Goal: Task Accomplishment & Management: Use online tool/utility

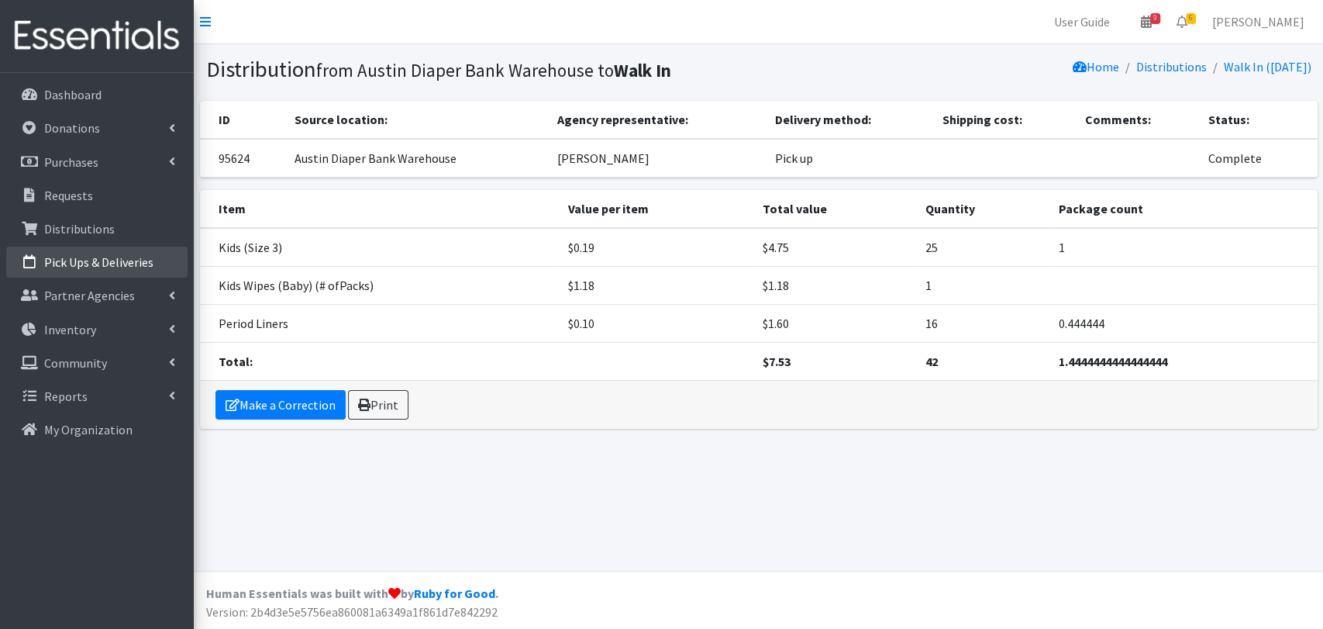
drag, startPoint x: 691, startPoint y: 41, endPoint x: 60, endPoint y: 265, distance: 669.6
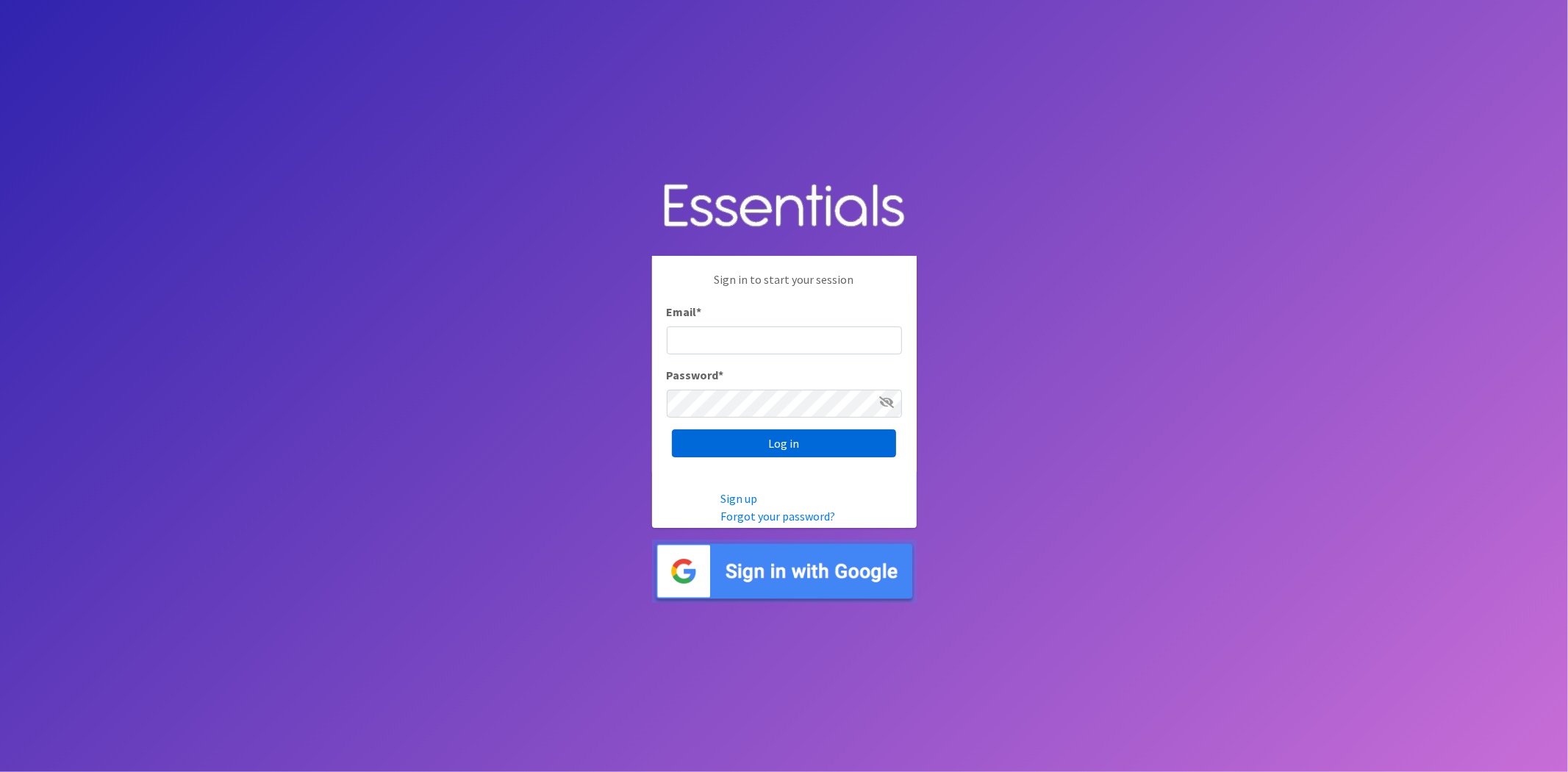
type input "[EMAIL_ADDRESS][DOMAIN_NAME]"
click at [796, 450] on input "Log in" at bounding box center [784, 443] width 224 height 28
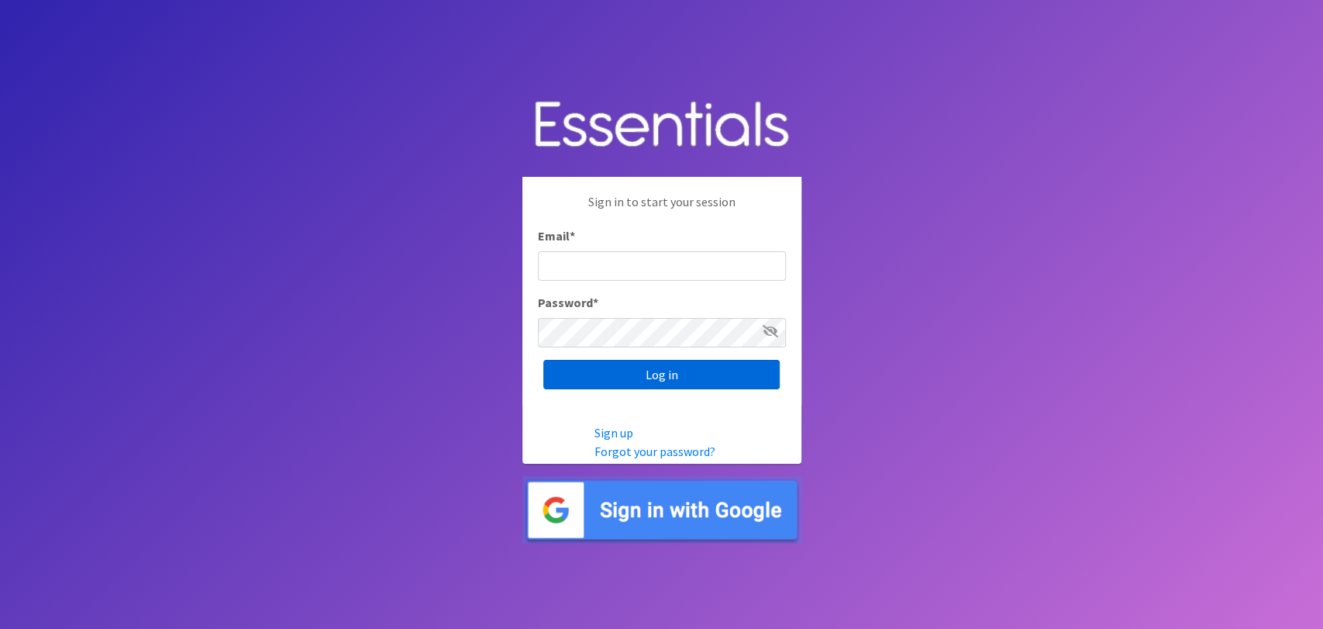
type input "analisacantu@austindiapers.org"
click at [688, 370] on input "Log in" at bounding box center [661, 374] width 236 height 29
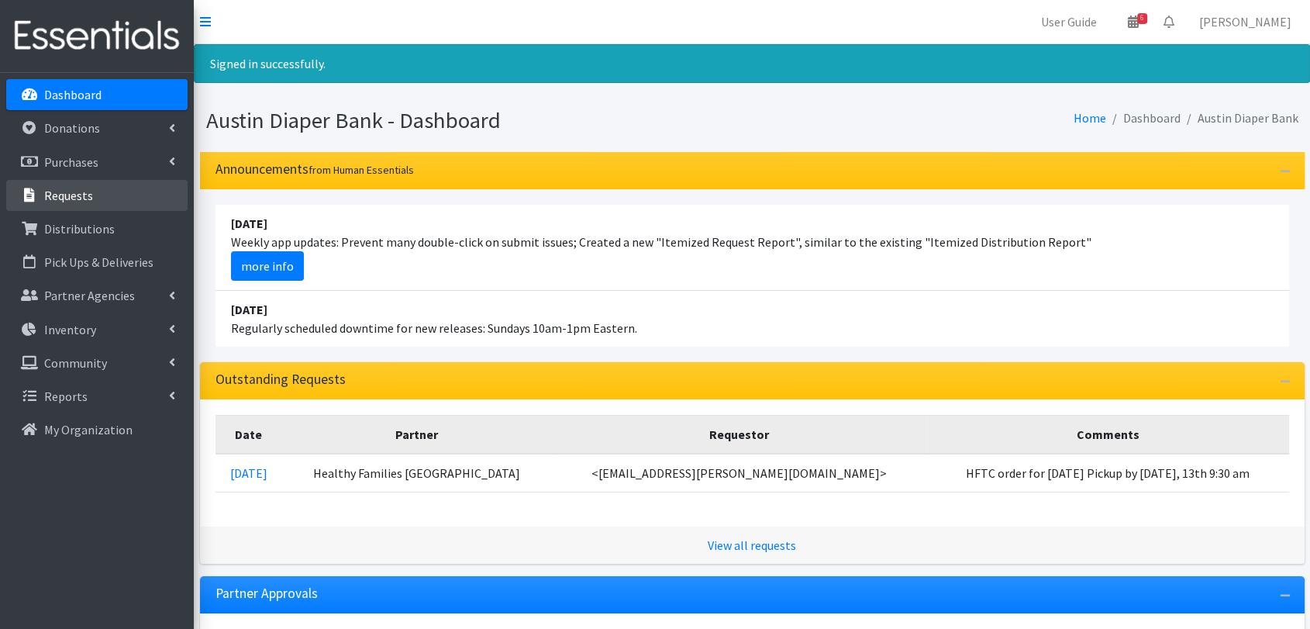
click at [120, 200] on link "Requests" at bounding box center [96, 195] width 181 height 31
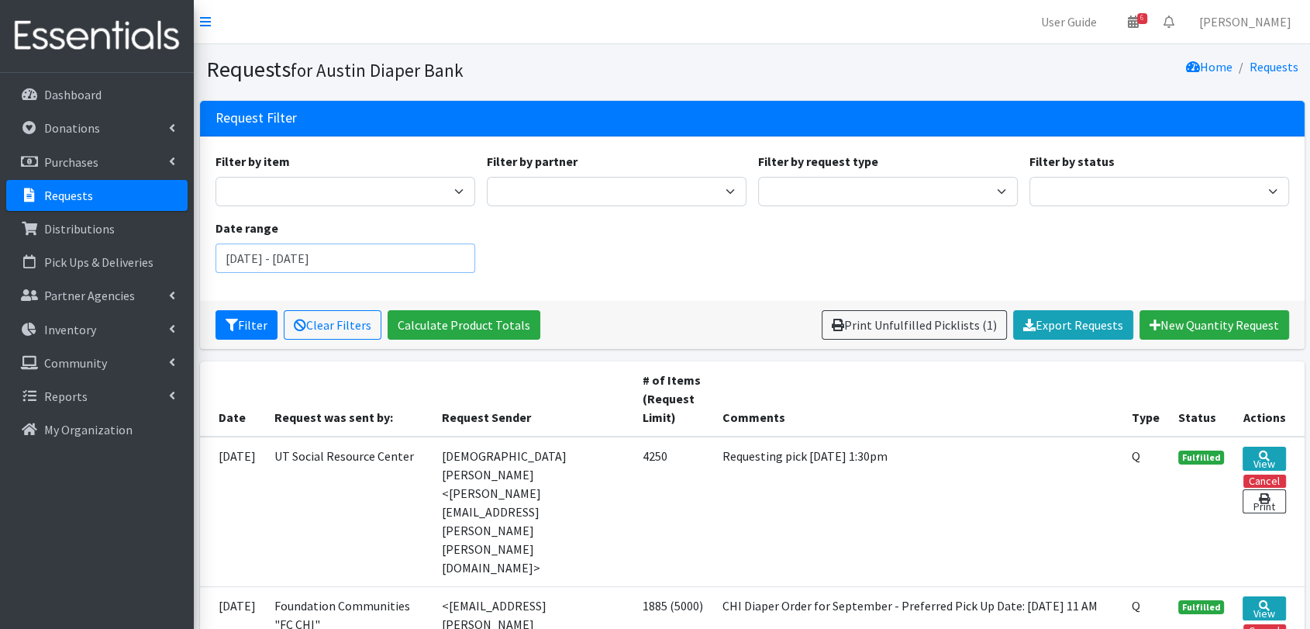
click at [429, 267] on input "June 27, 2025 - September 27, 2025" at bounding box center [346, 257] width 260 height 29
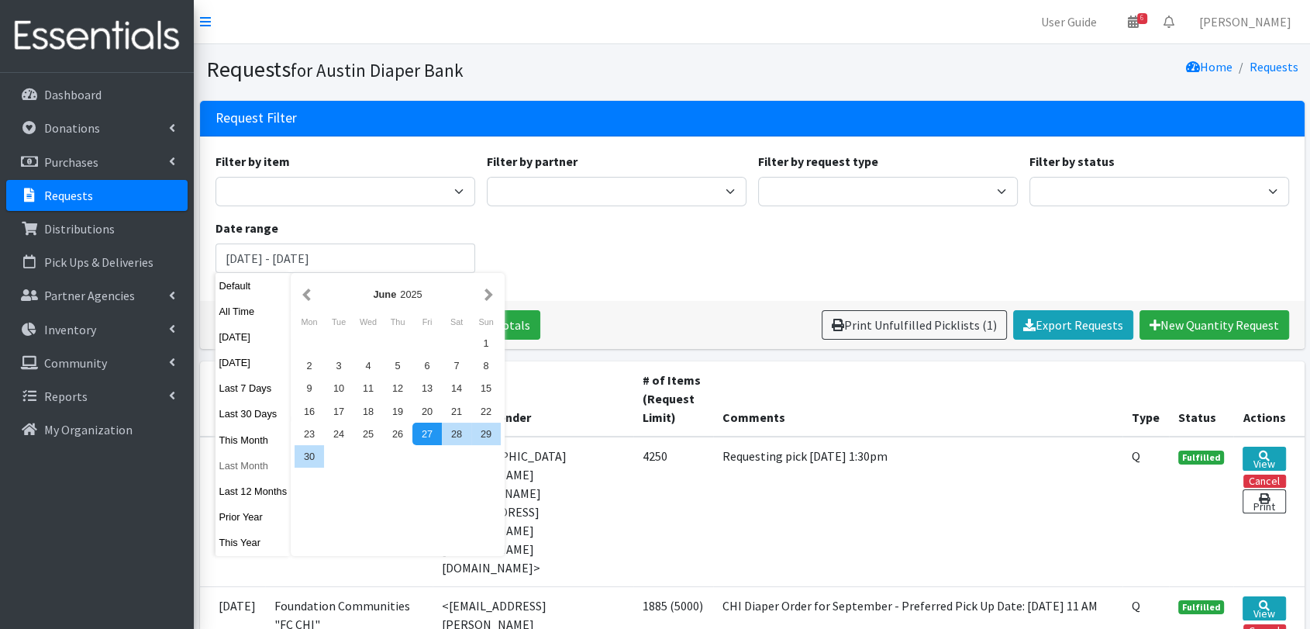
click at [269, 465] on button "Last Month" at bounding box center [254, 465] width 76 height 22
type input "July 1, 2025 - July 31, 2025"
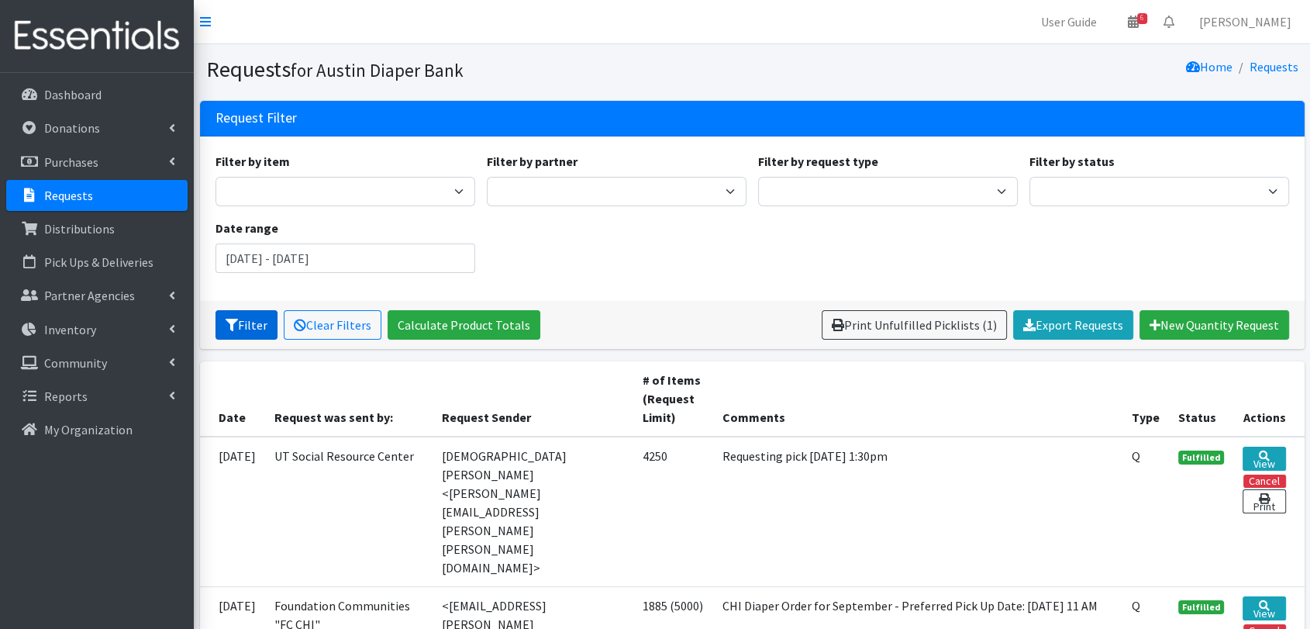
click at [229, 333] on button "Filter" at bounding box center [247, 324] width 62 height 29
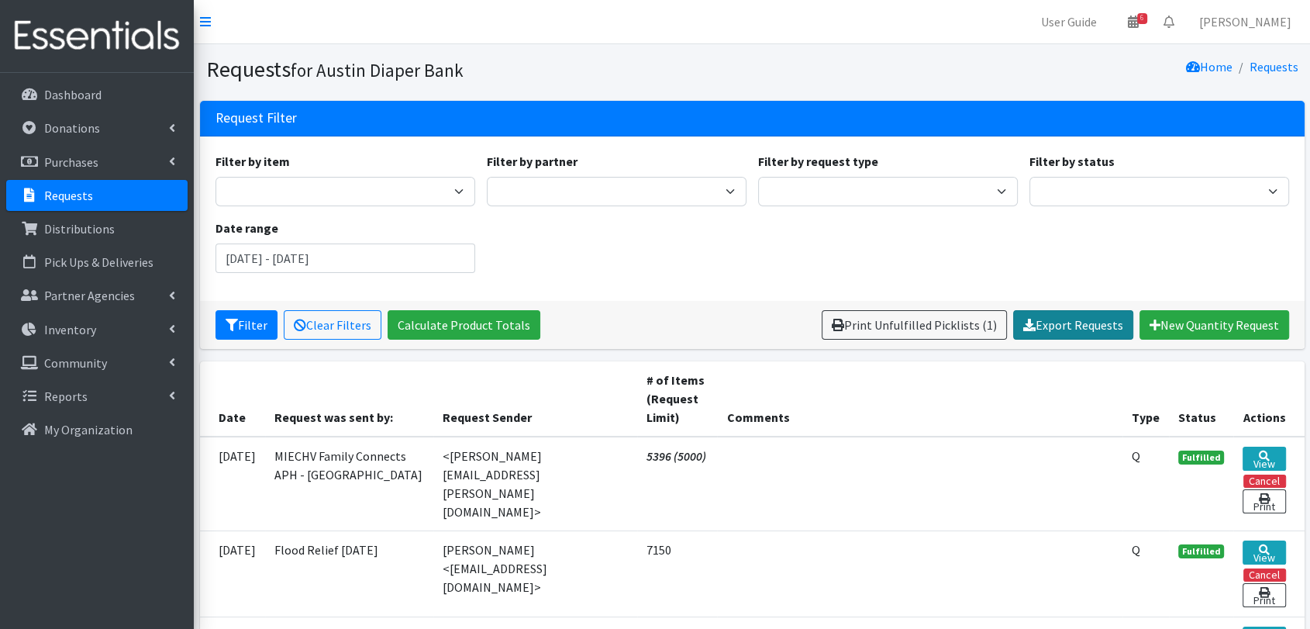
click at [1108, 336] on link "Export Requests" at bounding box center [1073, 324] width 120 height 29
drag, startPoint x: 401, startPoint y: 258, endPoint x: 402, endPoint y: 270, distance: 11.7
click at [401, 258] on input "July 1, 2025 - July 31, 2025" at bounding box center [346, 257] width 260 height 29
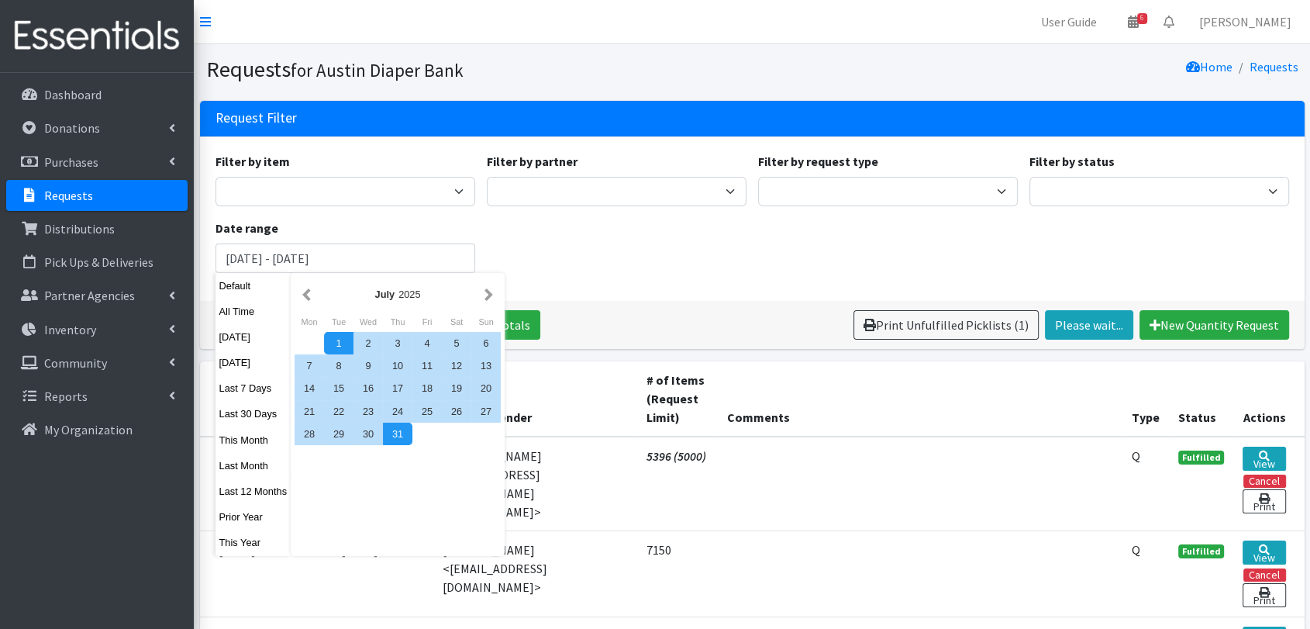
click at [253, 519] on button "Prior Year" at bounding box center [254, 516] width 76 height 22
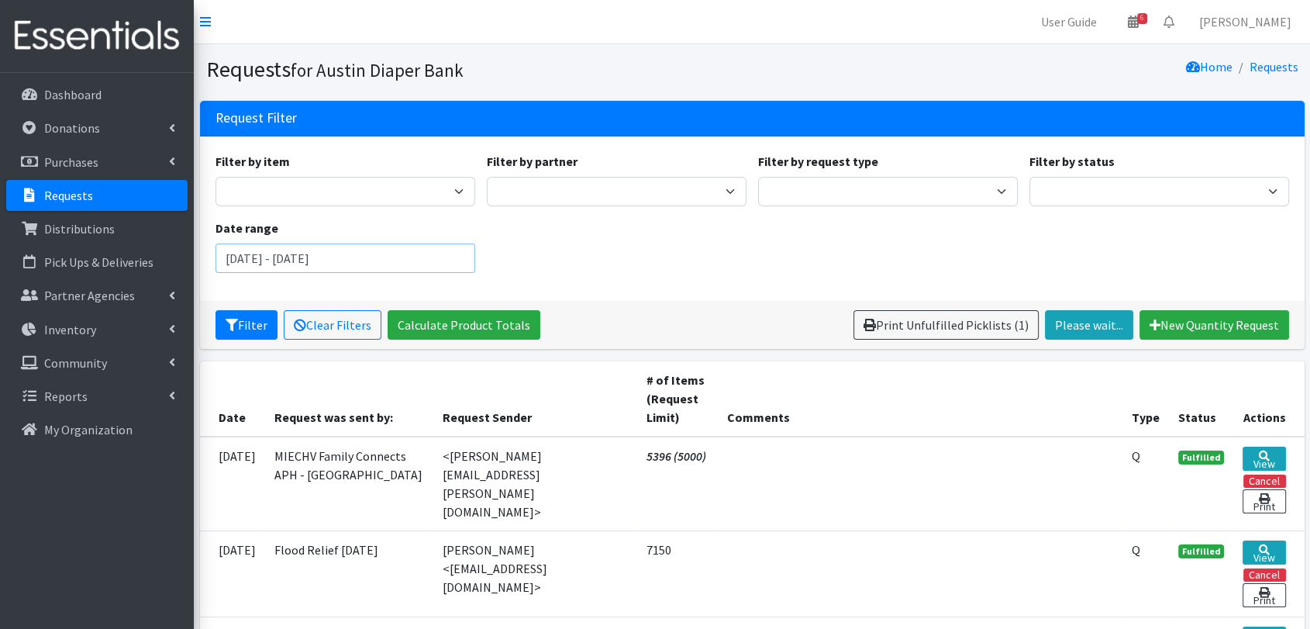
click at [316, 261] on input "[DATE] - [DATE]" at bounding box center [346, 257] width 260 height 29
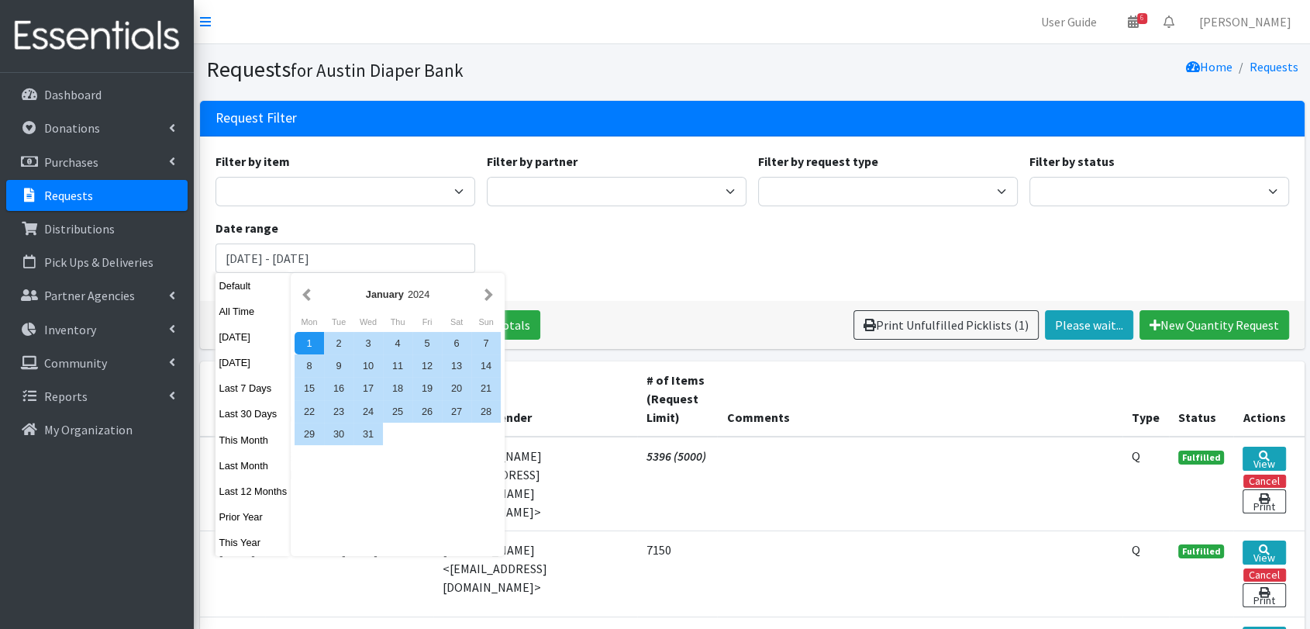
click at [473, 288] on div "January 2024" at bounding box center [398, 294] width 166 height 15
click at [485, 292] on button "button" at bounding box center [489, 294] width 16 height 19
click at [488, 293] on button "button" at bounding box center [489, 294] width 16 height 19
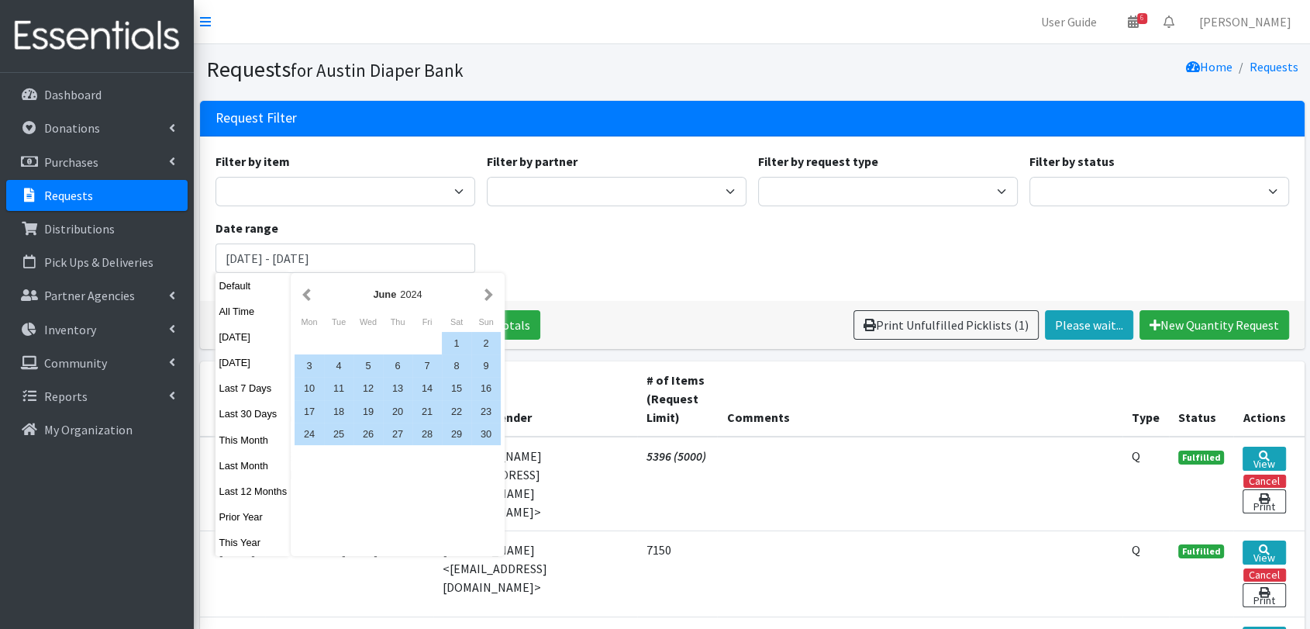
click at [488, 293] on button "button" at bounding box center [489, 294] width 16 height 19
click at [306, 341] on div "1" at bounding box center [309, 343] width 29 height 22
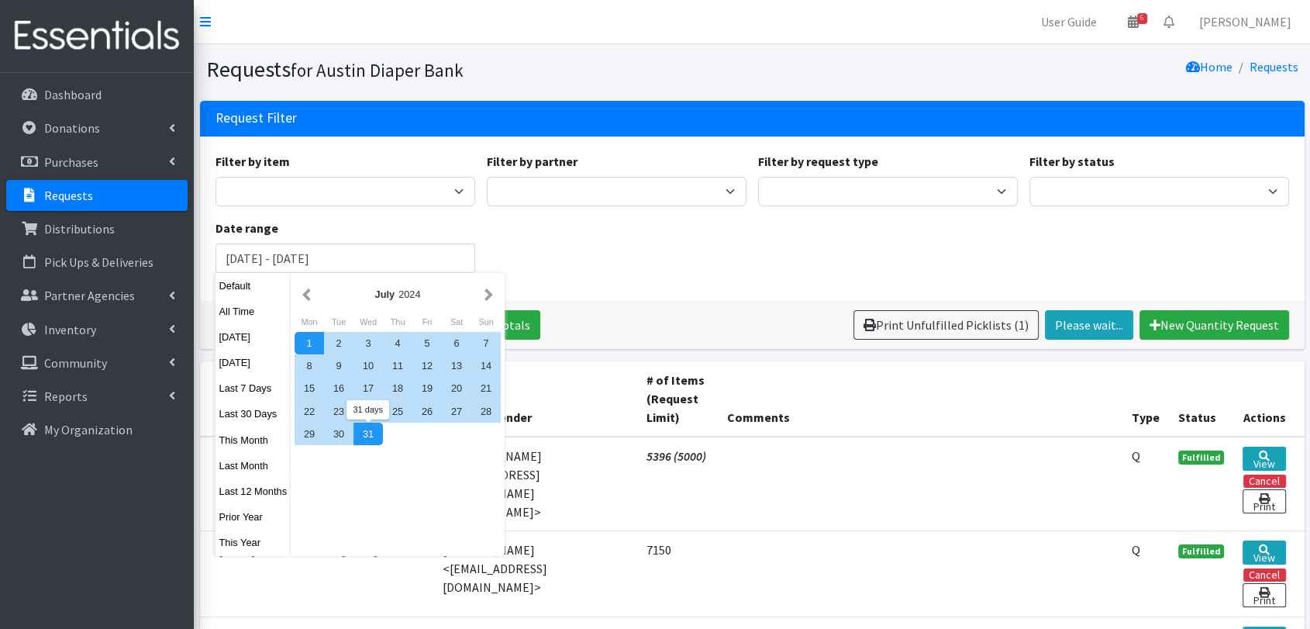
click at [357, 437] on div "31" at bounding box center [367, 433] width 29 height 22
type input "July 1, 2024 - July 31, 2024"
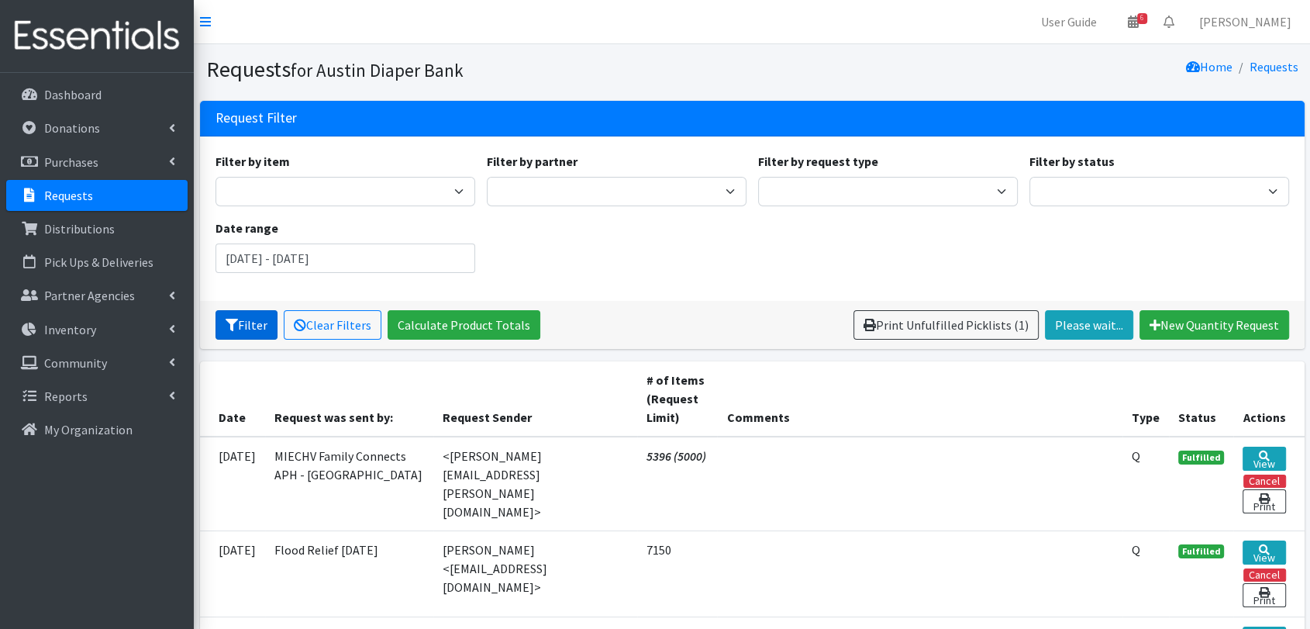
click at [243, 328] on button "Filter" at bounding box center [247, 324] width 62 height 29
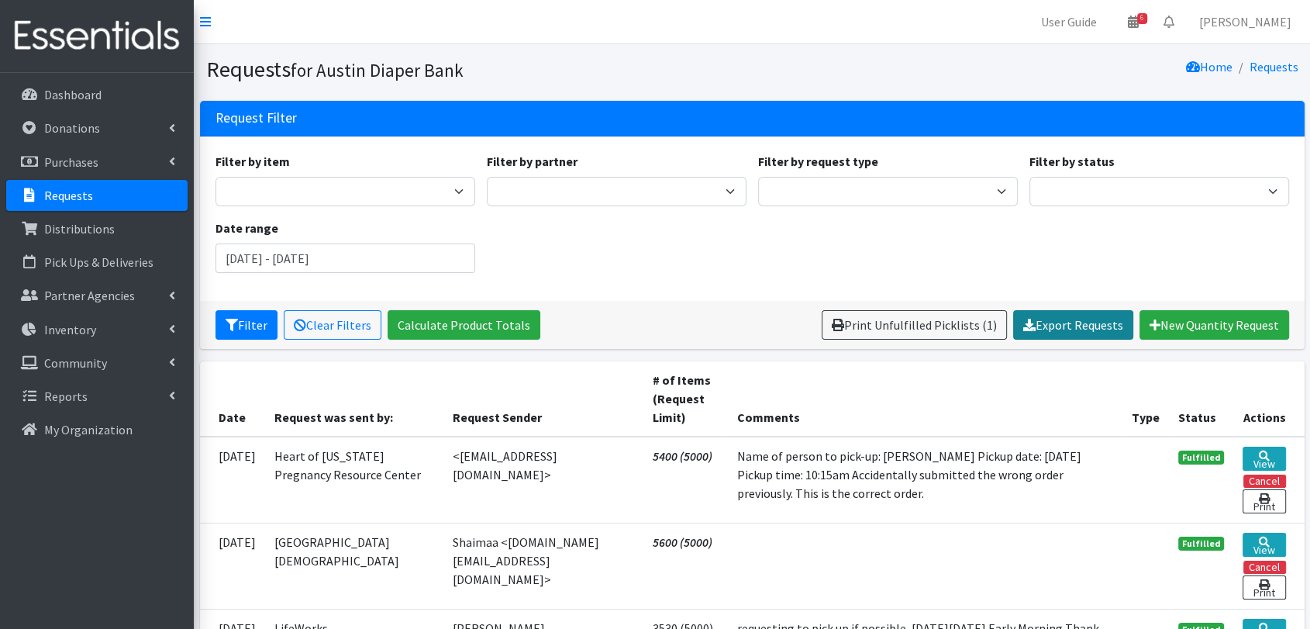
click at [1085, 326] on link "Export Requests" at bounding box center [1073, 324] width 120 height 29
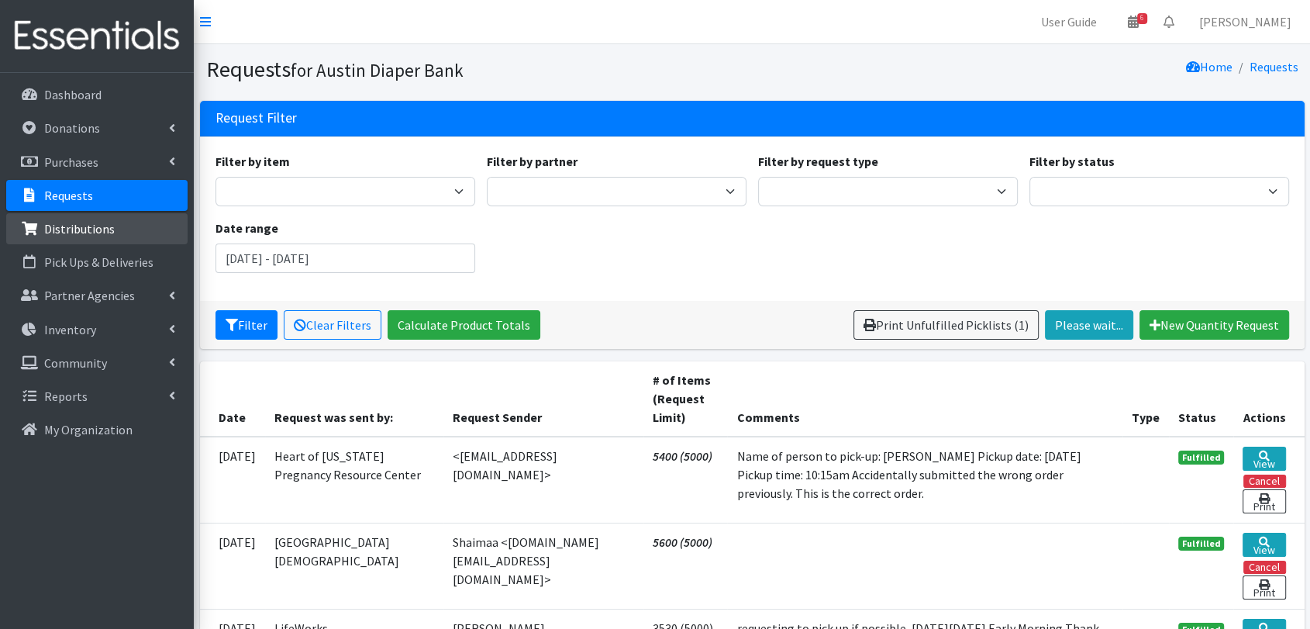
drag, startPoint x: 129, startPoint y: 229, endPoint x: 137, endPoint y: 238, distance: 12.6
click at [129, 229] on link "Distributions" at bounding box center [96, 228] width 181 height 31
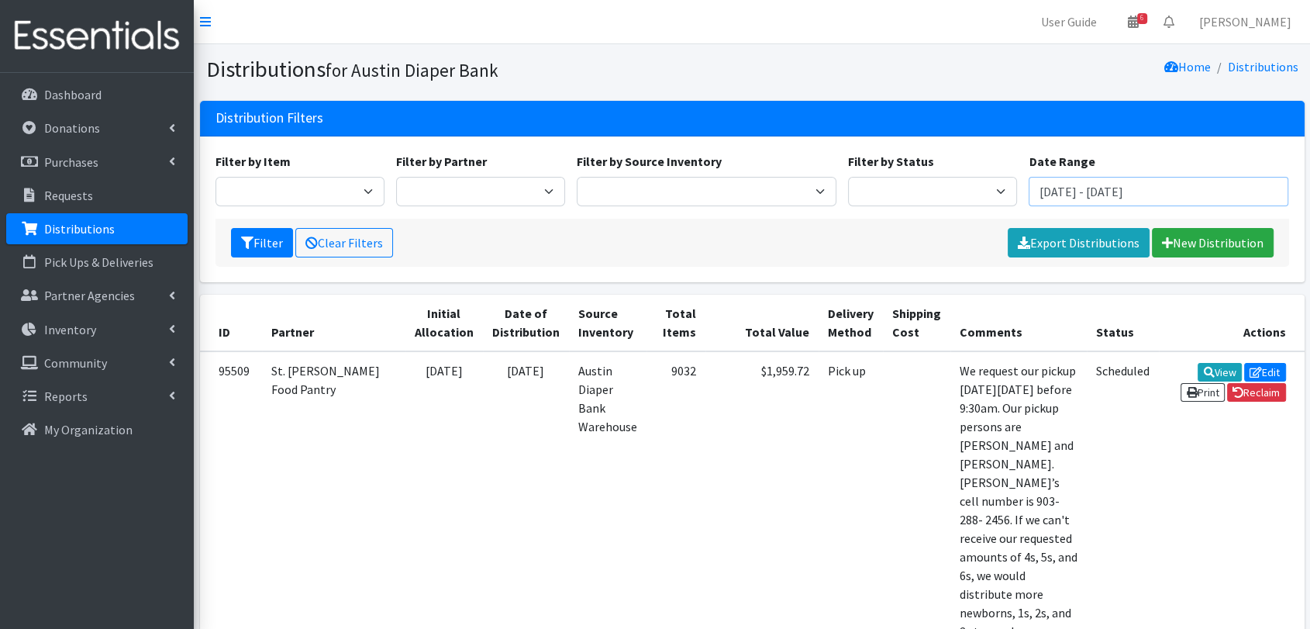
click at [1249, 177] on input "[DATE] - [DATE]" at bounding box center [1159, 191] width 260 height 29
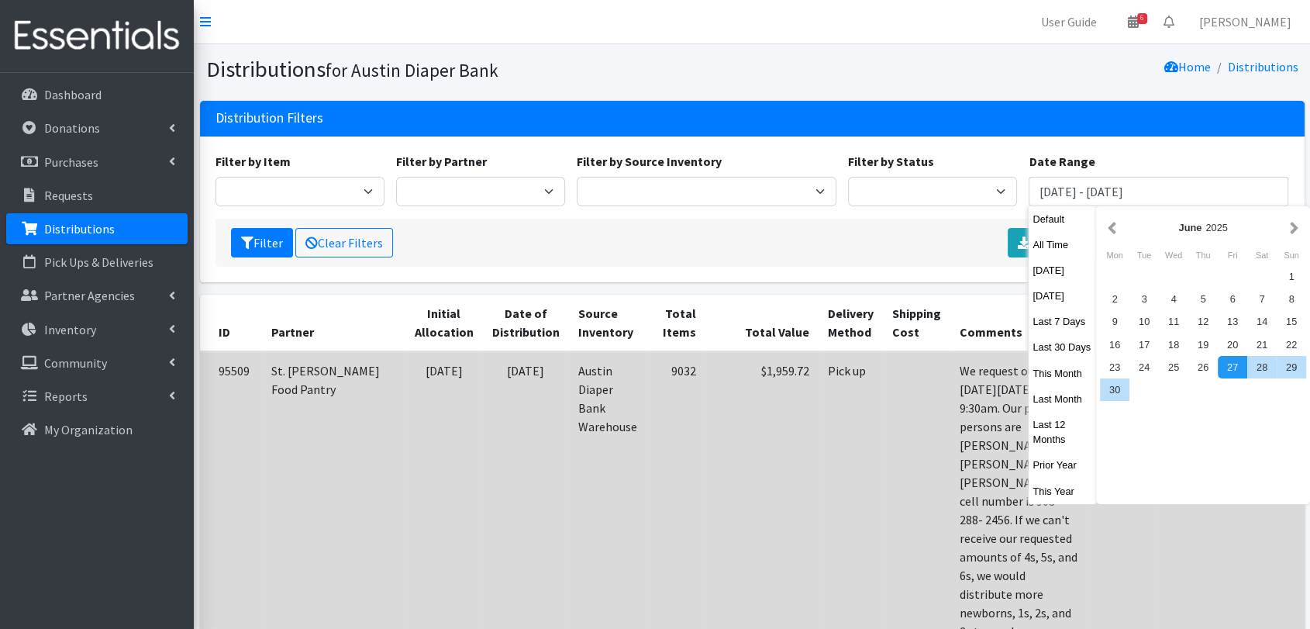
click at [1079, 460] on button "Prior Year" at bounding box center [1062, 465] width 67 height 22
type input "[DATE] - [DATE]"
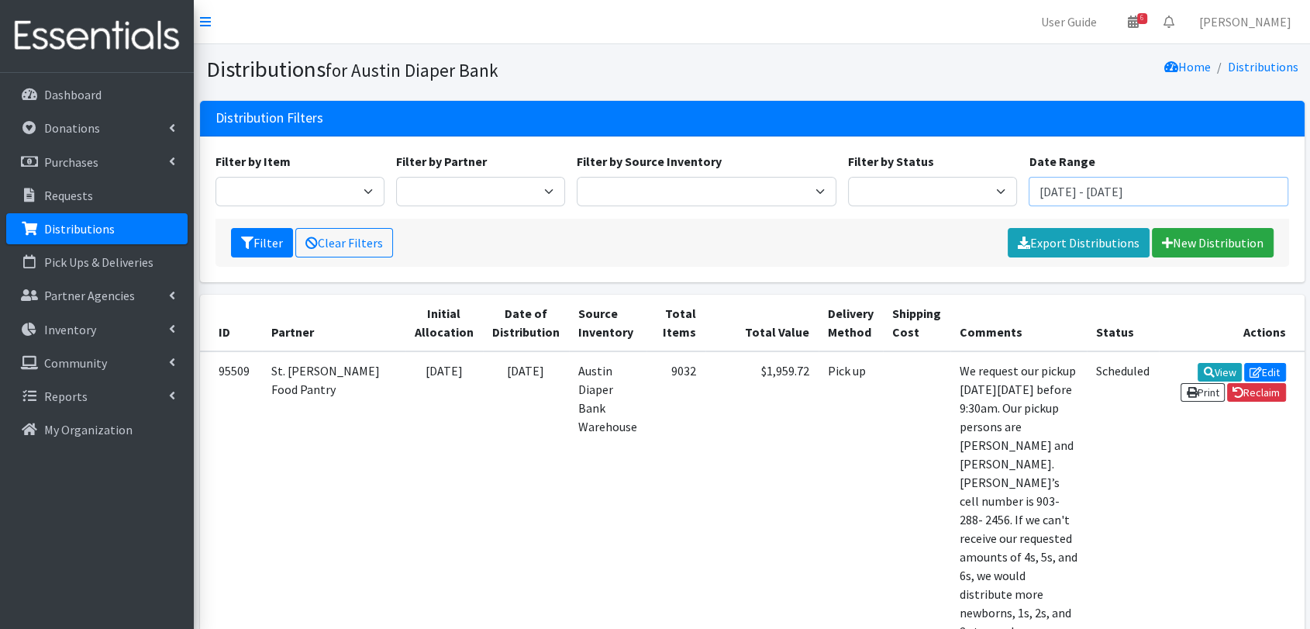
click at [1182, 195] on input "[DATE] - [DATE]" at bounding box center [1159, 191] width 260 height 29
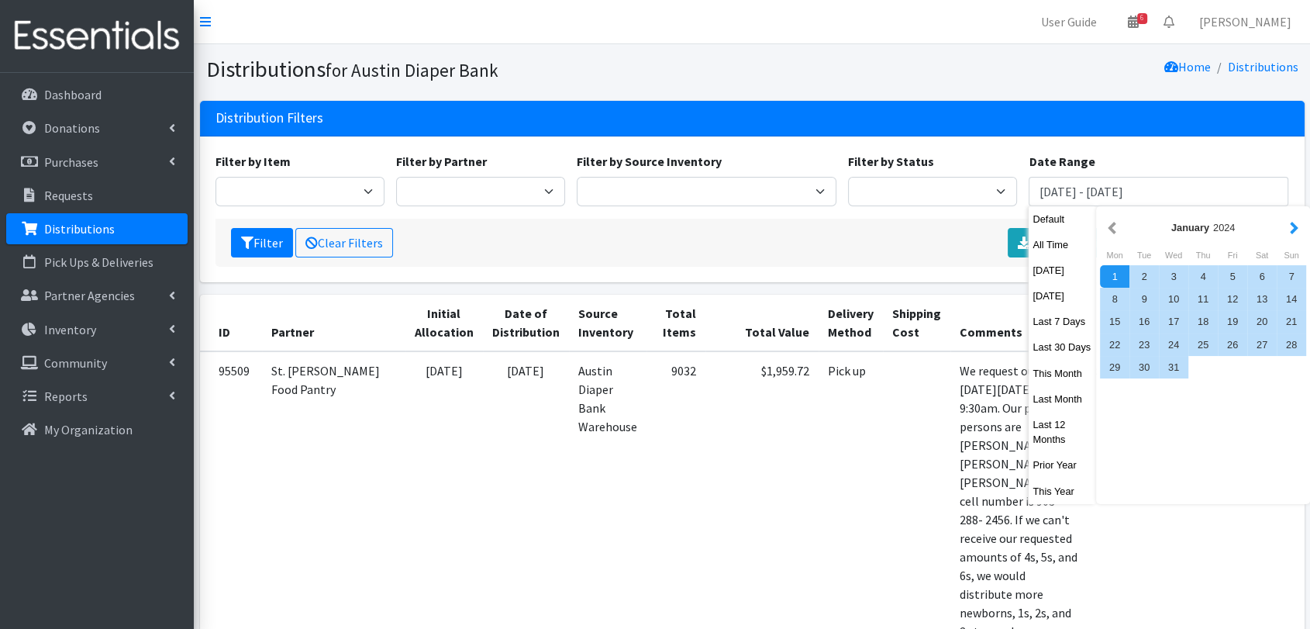
click at [1293, 231] on button "button" at bounding box center [1294, 227] width 16 height 19
